Goal: Task Accomplishment & Management: Manage account settings

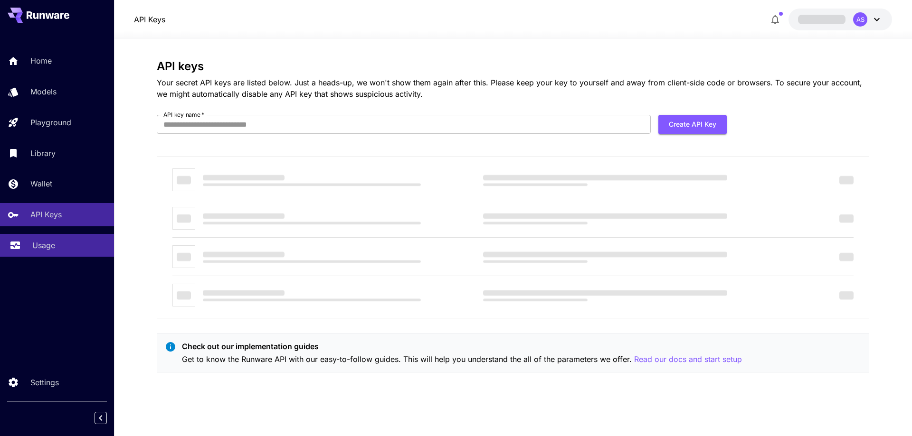
click at [63, 249] on div "Usage" at bounding box center [69, 245] width 74 height 11
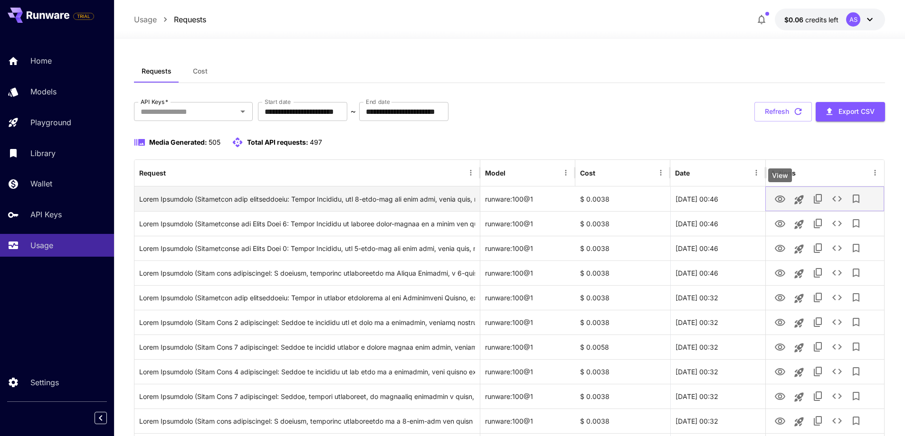
click at [780, 204] on icon "View" at bounding box center [779, 199] width 11 height 11
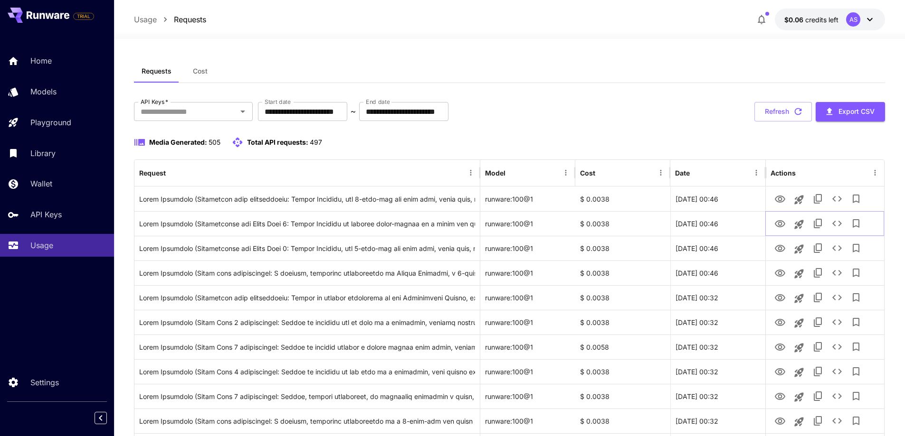
drag, startPoint x: 782, startPoint y: 223, endPoint x: 785, endPoint y: 174, distance: 49.5
click at [782, 223] on icon "View" at bounding box center [779, 223] width 11 height 11
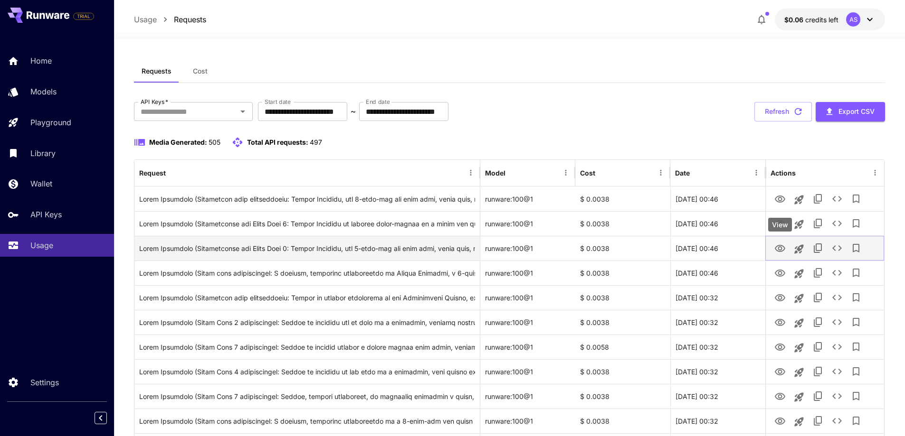
click at [780, 251] on icon "View" at bounding box center [779, 248] width 11 height 11
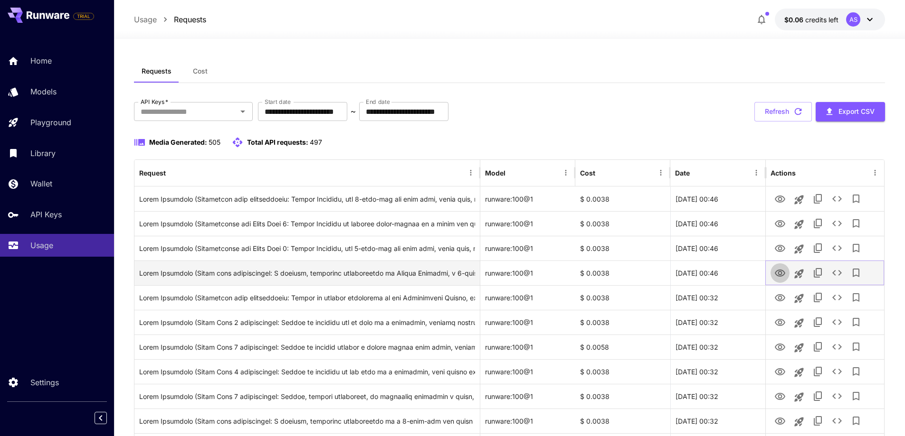
click at [782, 271] on icon "View" at bounding box center [780, 273] width 10 height 7
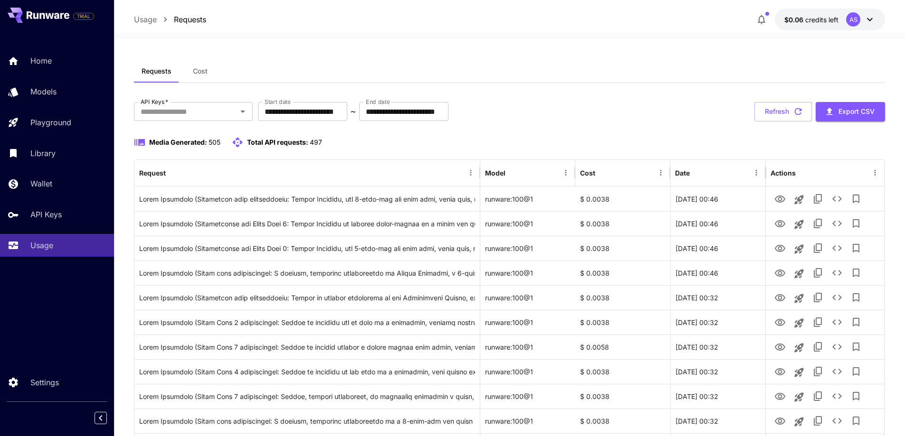
click at [821, 11] on button "$0.06 credits left AS" at bounding box center [830, 20] width 110 height 22
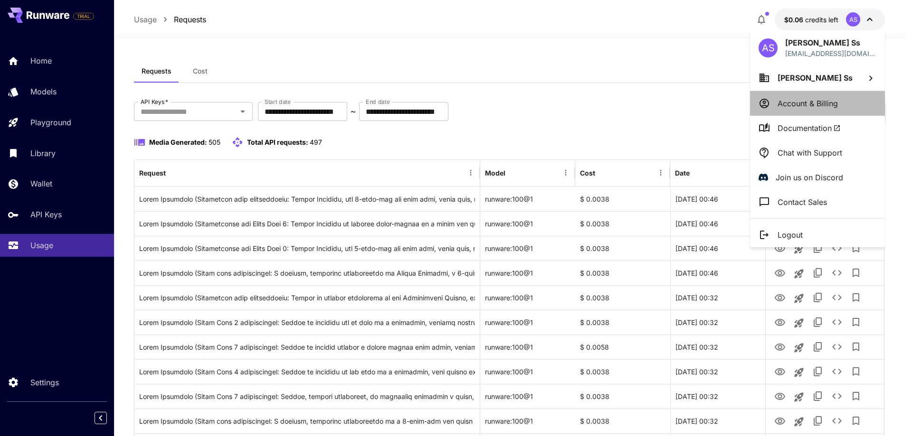
click at [800, 101] on p "Account & Billing" at bounding box center [808, 103] width 60 height 11
